Goal: Task Accomplishment & Management: Manage account settings

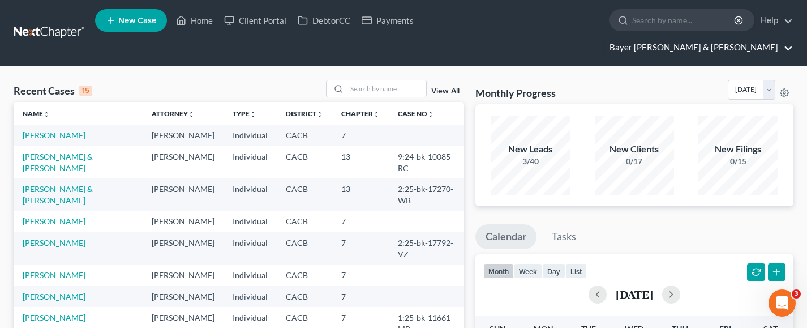
click at [713, 37] on link "Bayer [PERSON_NAME] & [PERSON_NAME]" at bounding box center [698, 47] width 189 height 20
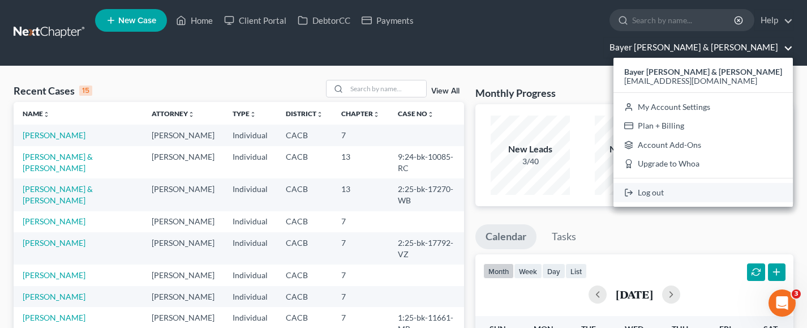
click at [724, 183] on link "Log out" at bounding box center [703, 192] width 179 height 19
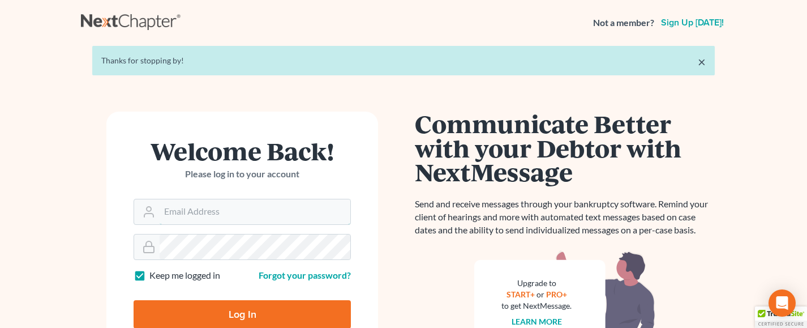
type input "[EMAIL_ADDRESS][DOMAIN_NAME]"
click at [260, 310] on input "Log In" at bounding box center [242, 314] width 217 height 28
type input "Thinking..."
